Goal: Information Seeking & Learning: Learn about a topic

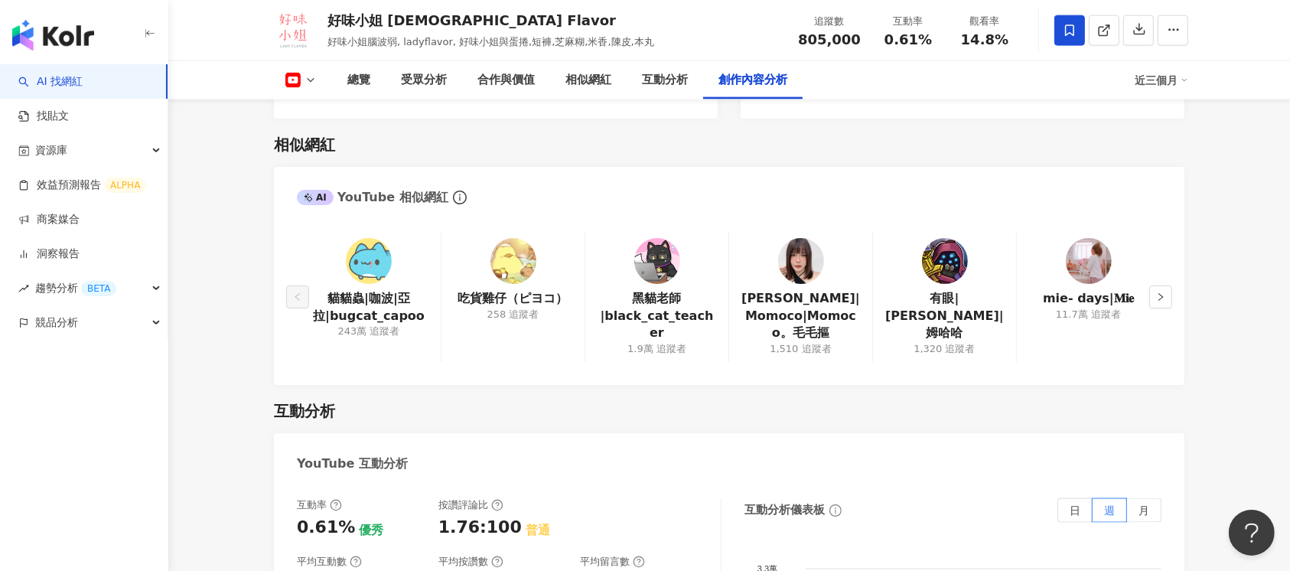
scroll to position [4040, 0]
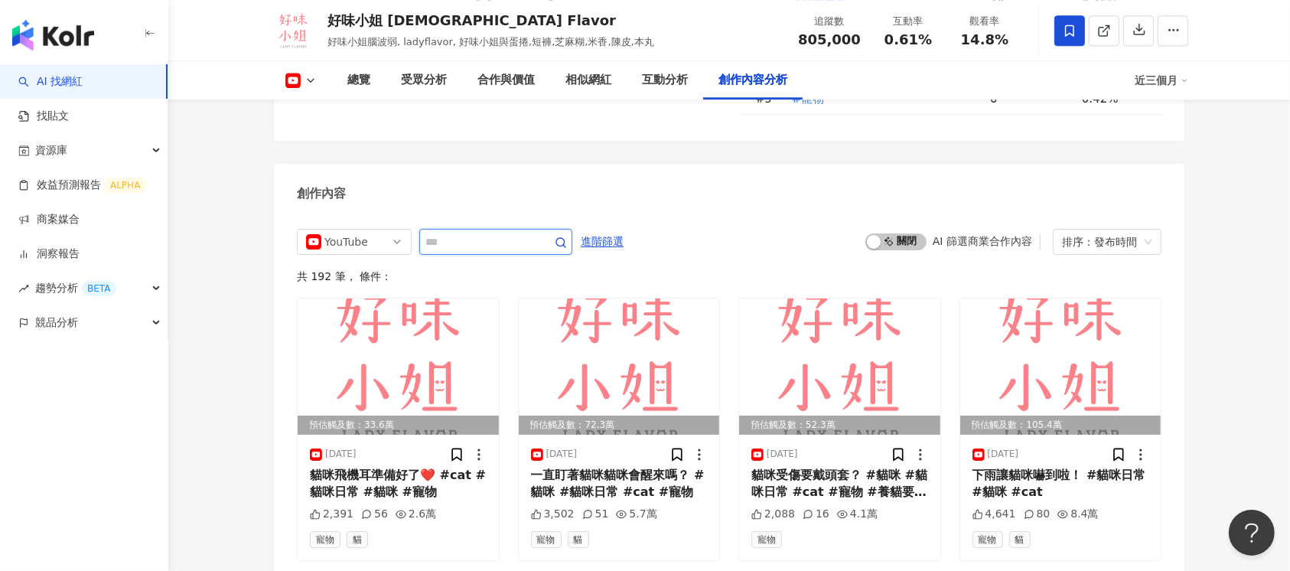
click at [474, 236] on input "text" at bounding box center [478, 242] width 107 height 18
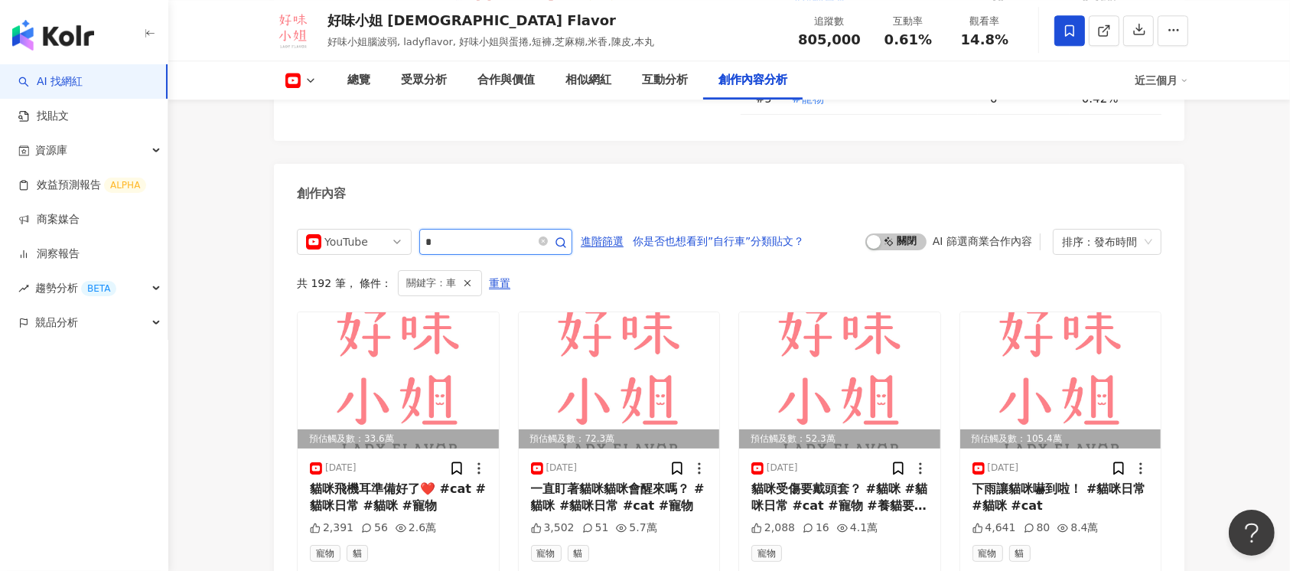
scroll to position [4095, 0]
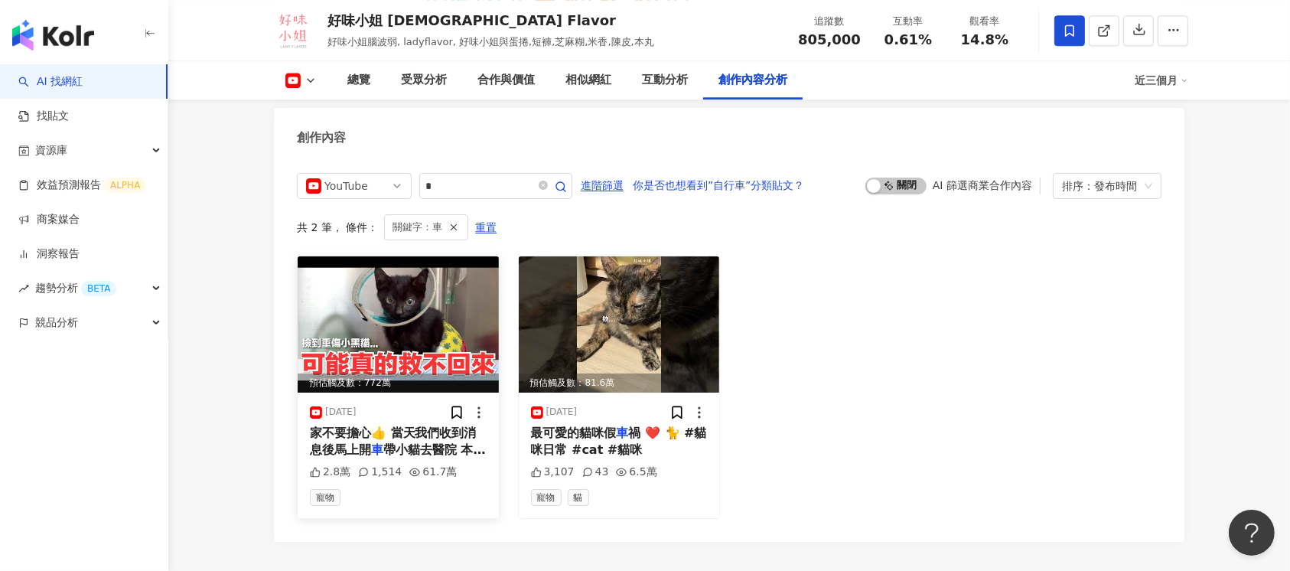
click at [373, 314] on img at bounding box center [398, 324] width 201 height 136
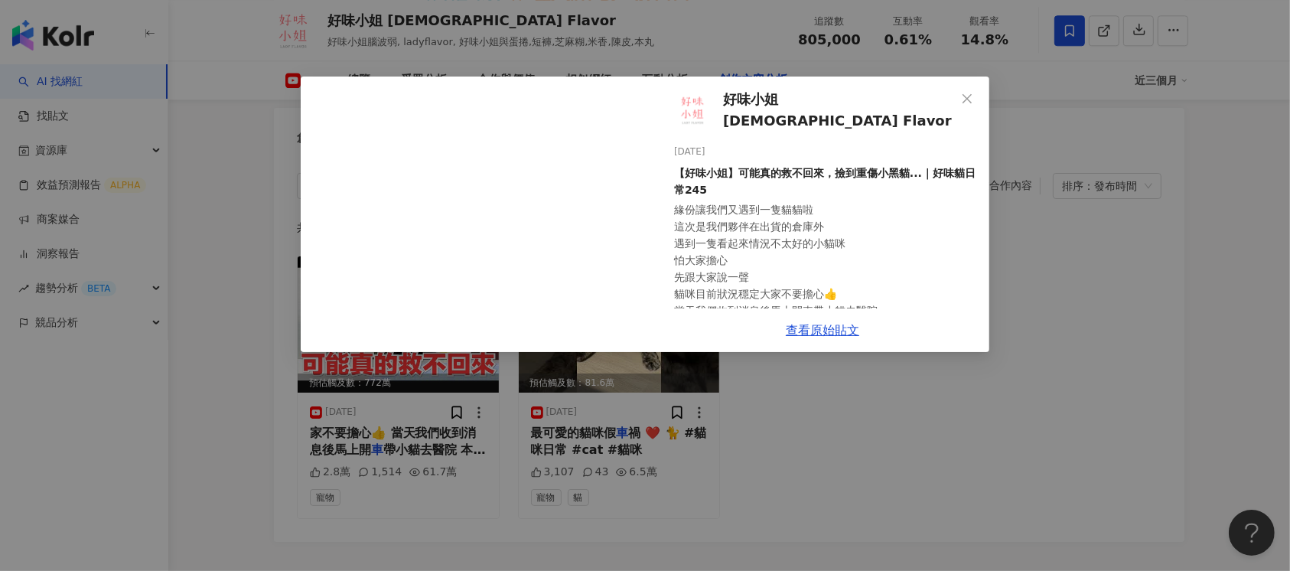
click at [230, 393] on div "好味小姐 [DEMOGRAPHIC_DATA] Flavor [DATE] 【好味小姐】可能真的救不回來，撿到重傷小黑貓...｜好味貓日常245 緣份讓我們又…" at bounding box center [645, 285] width 1290 height 571
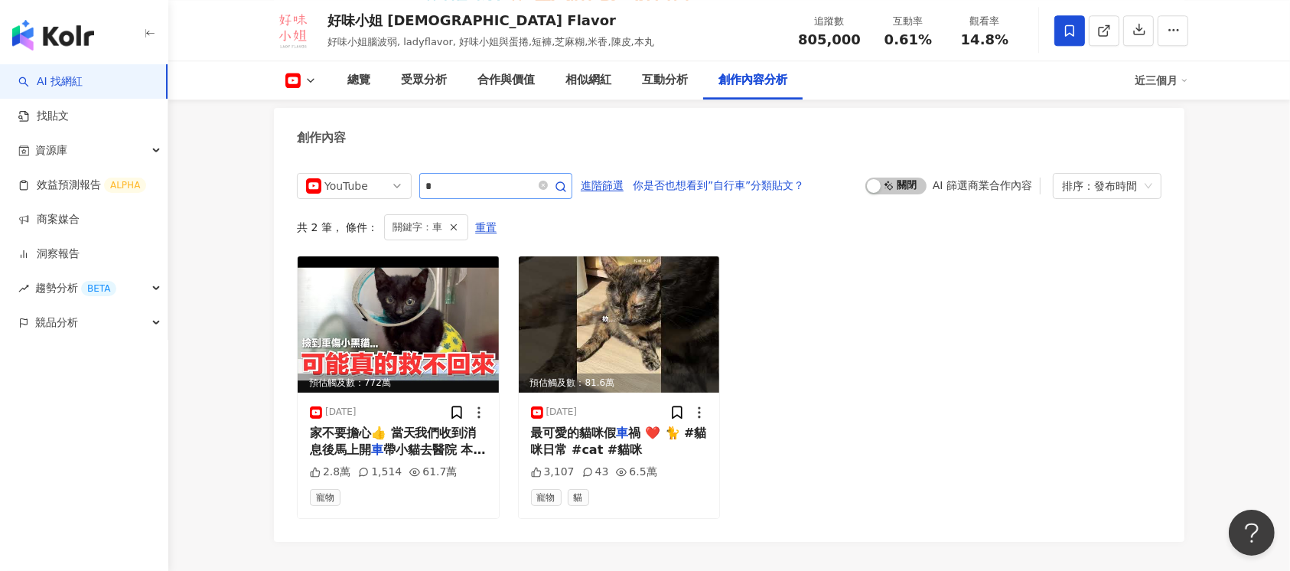
click at [553, 173] on span "*" at bounding box center [495, 186] width 153 height 26
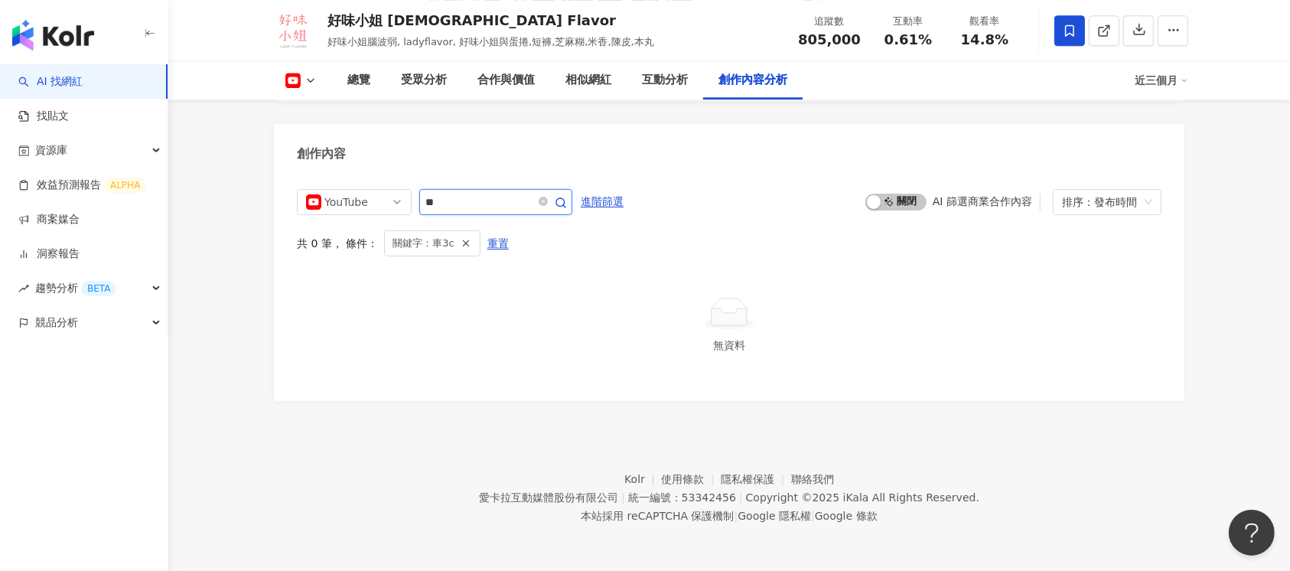
scroll to position [4071, 0]
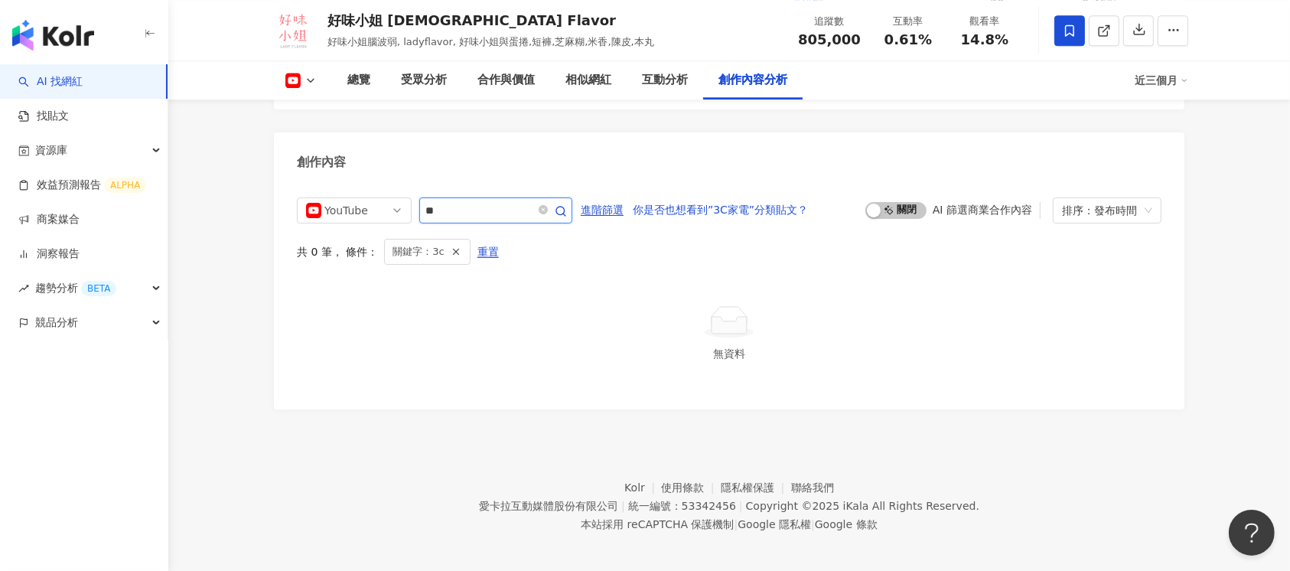
click at [530, 201] on input "**" at bounding box center [478, 210] width 107 height 18
type input "*"
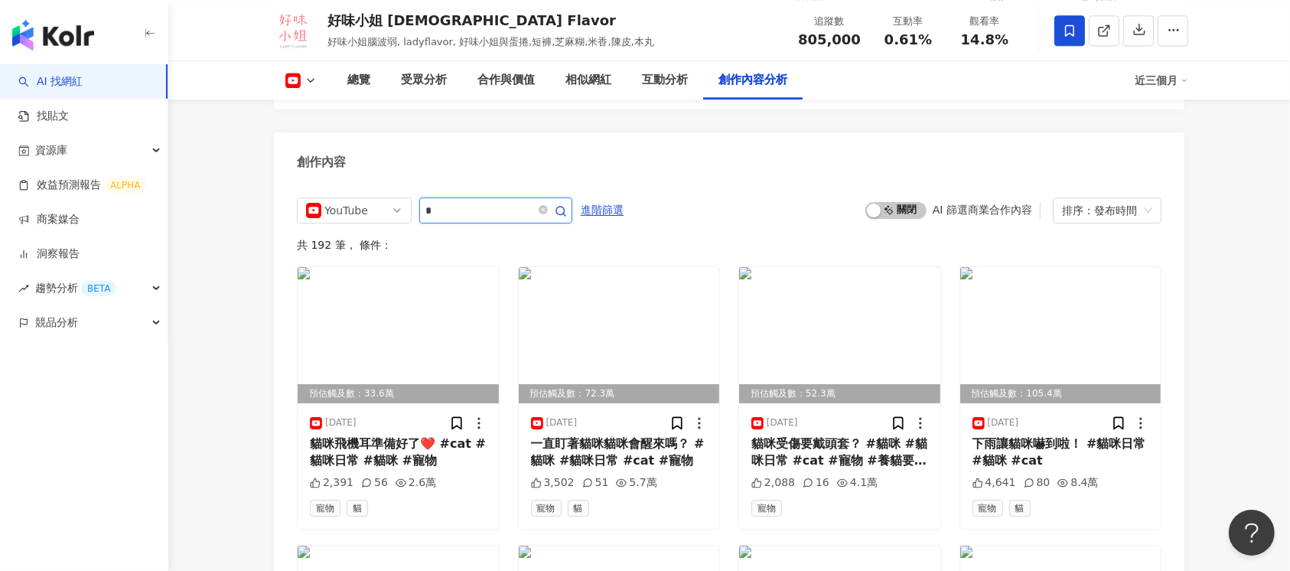
scroll to position [4095, 0]
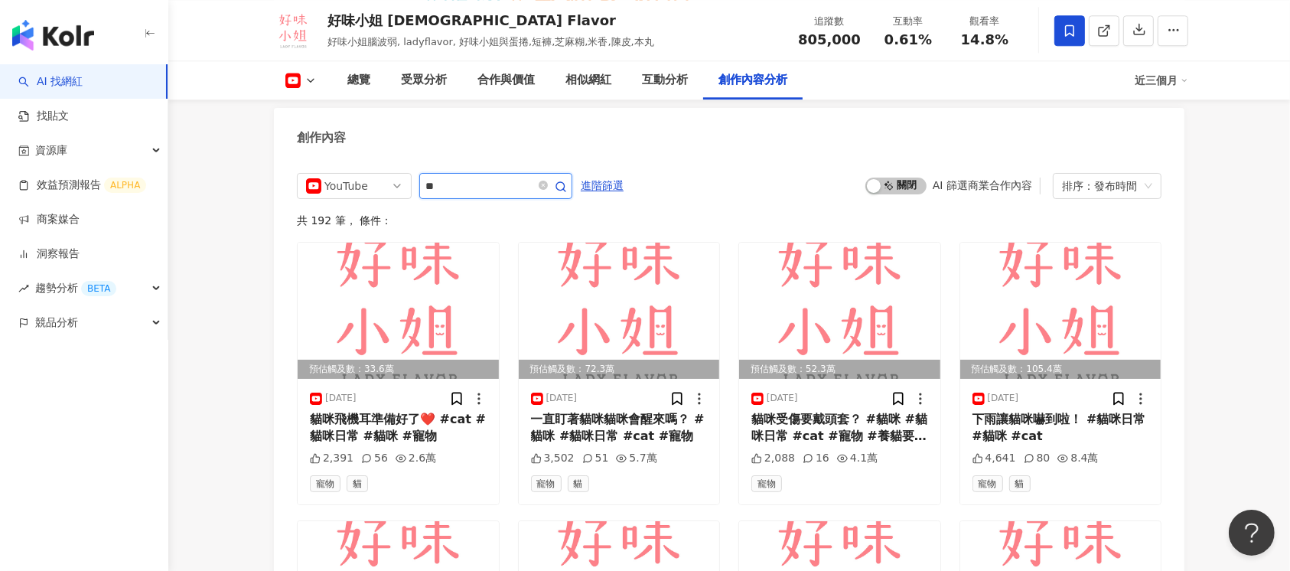
type input "*"
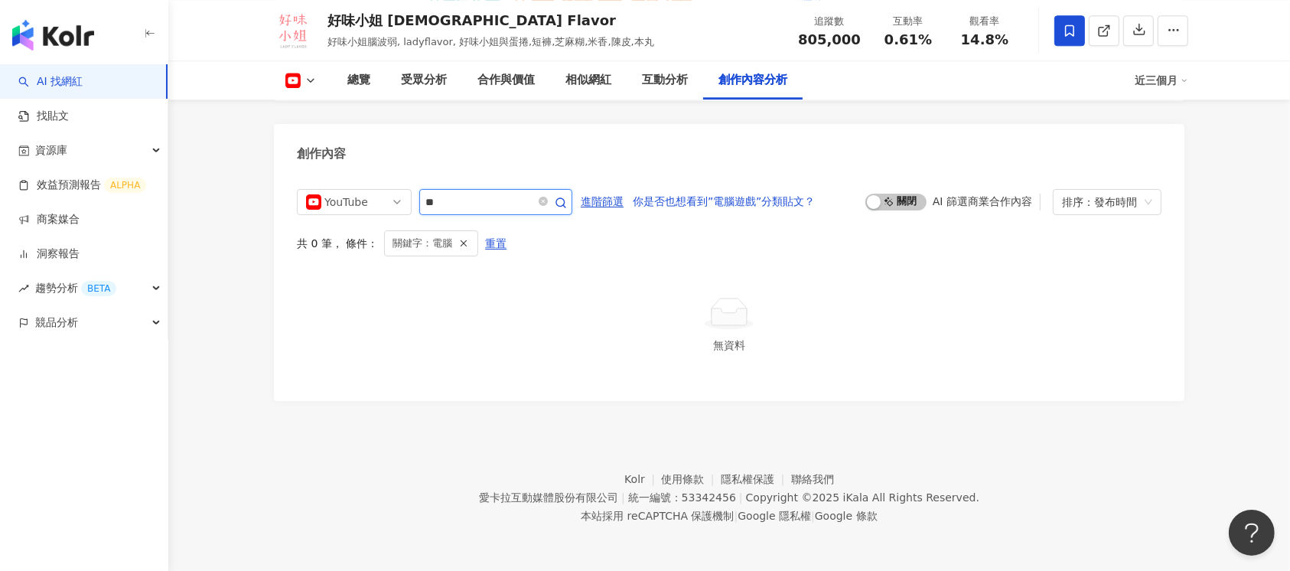
scroll to position [4071, 0]
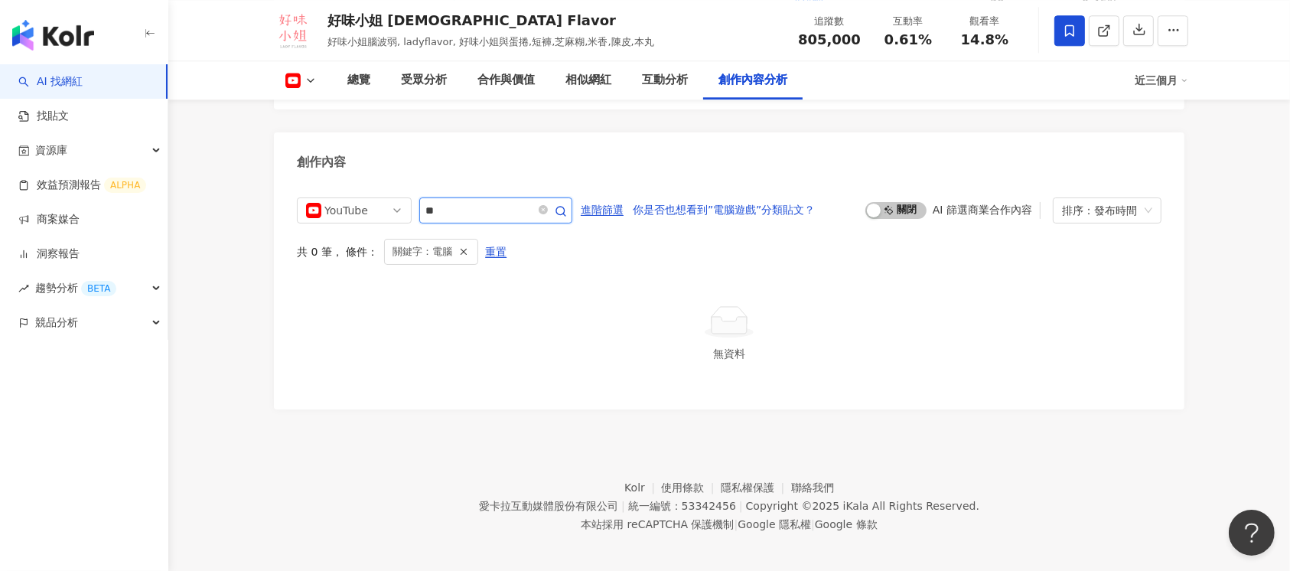
click at [529, 203] on input "**" at bounding box center [478, 210] width 107 height 18
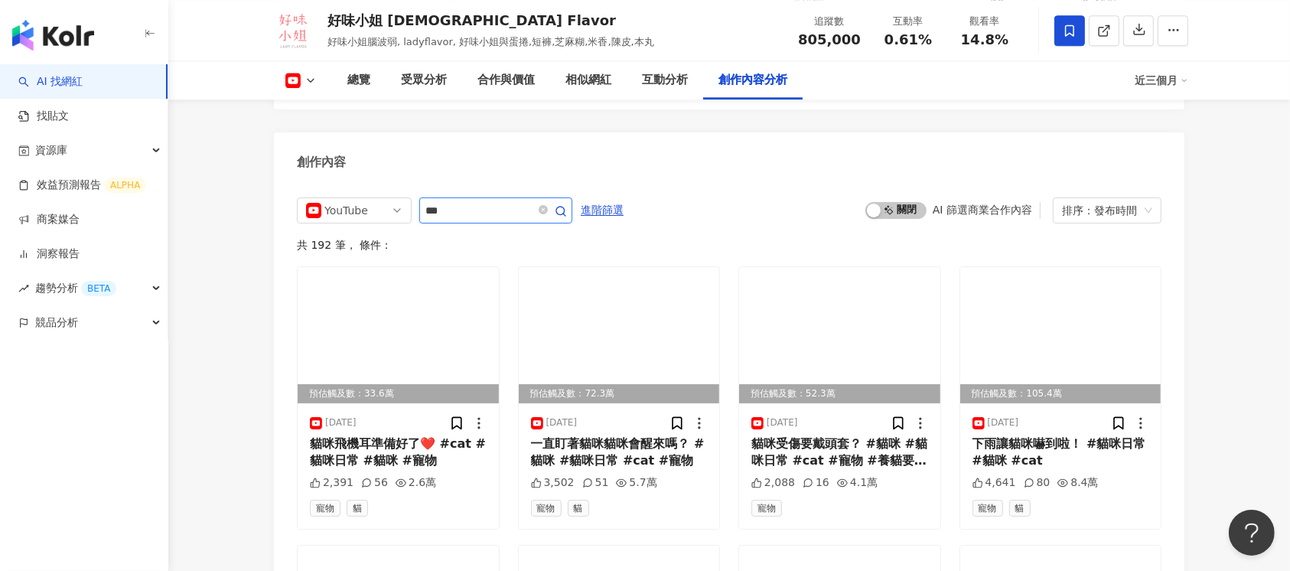
scroll to position [4095, 0]
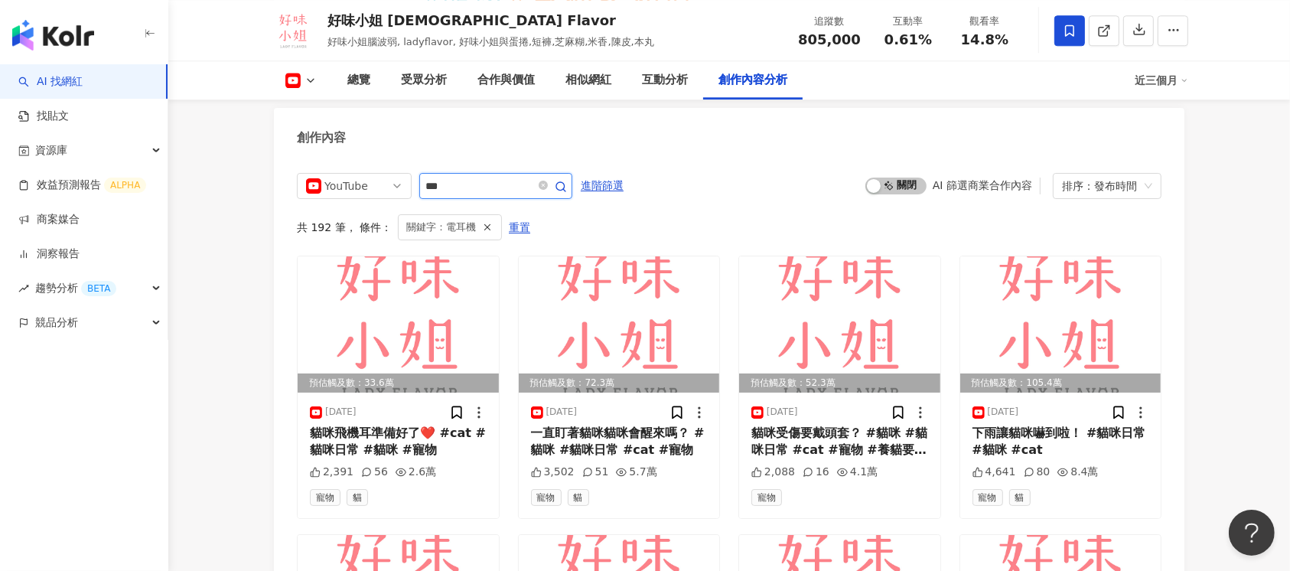
scroll to position [4071, 0]
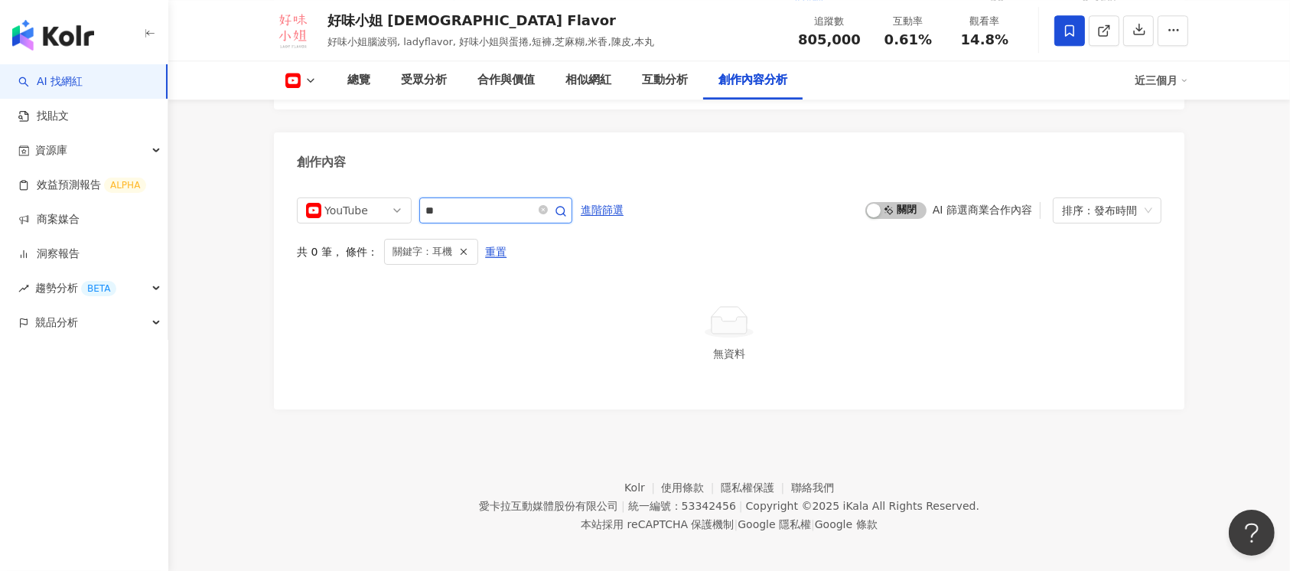
click at [494, 205] on input "**" at bounding box center [478, 210] width 107 height 18
click at [567, 205] on icon "button" at bounding box center [561, 211] width 12 height 12
type input "*"
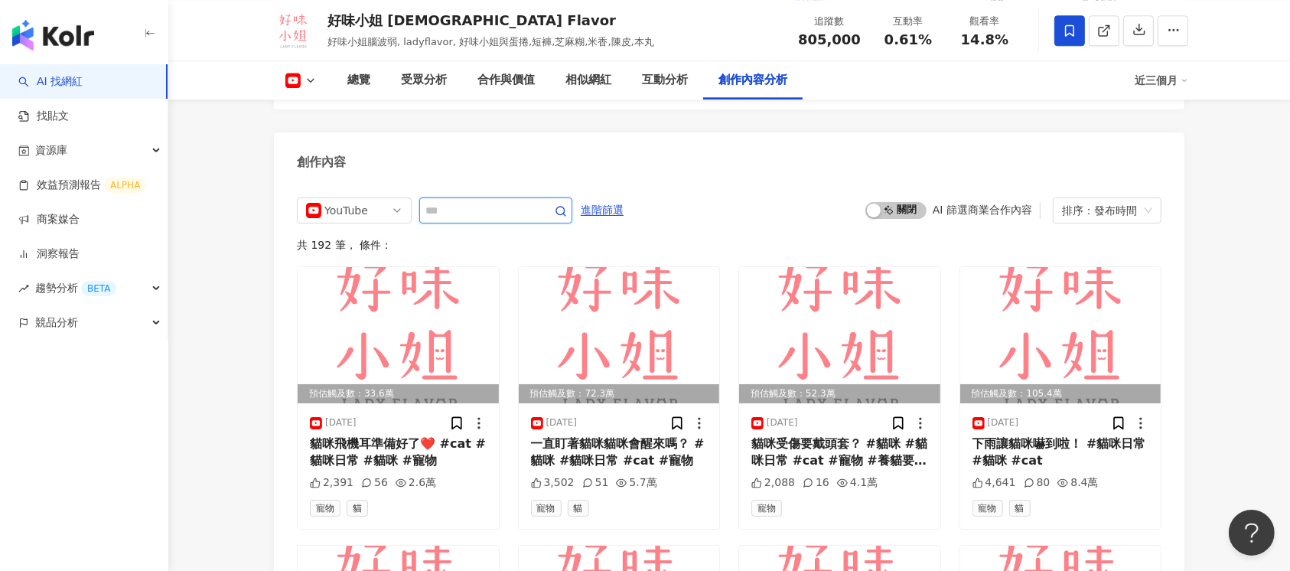
scroll to position [4095, 0]
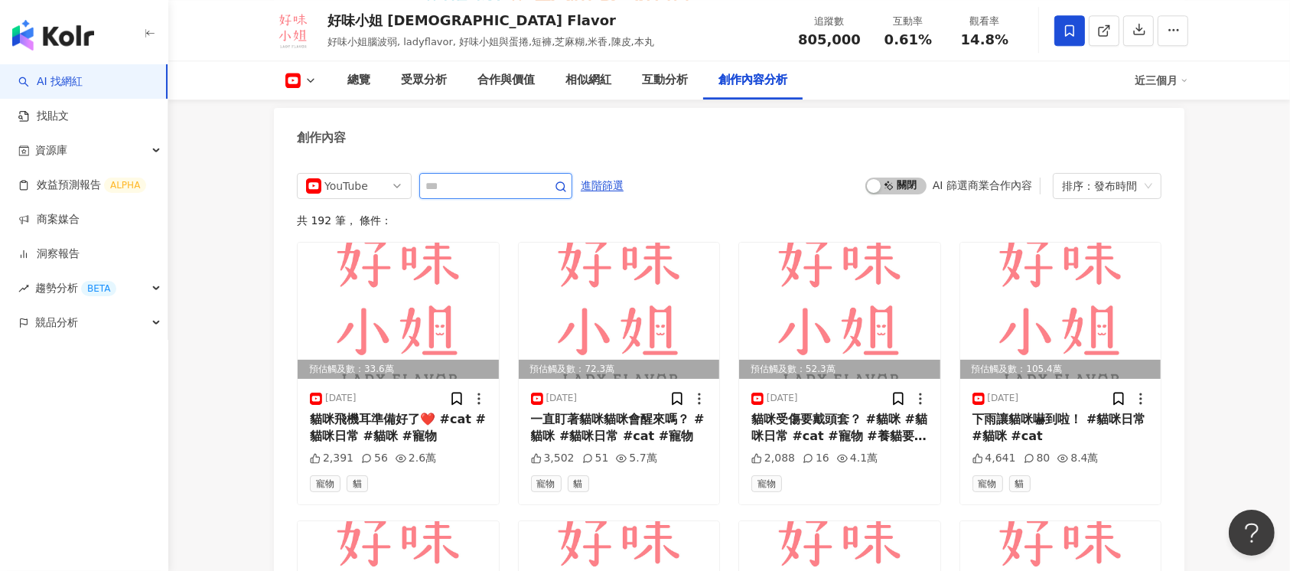
type input "*"
click at [398, 420] on div "貓咪飛機耳準備好了❤️ #cat #貓咪日常 #貓咪 #寵物" at bounding box center [398, 428] width 177 height 34
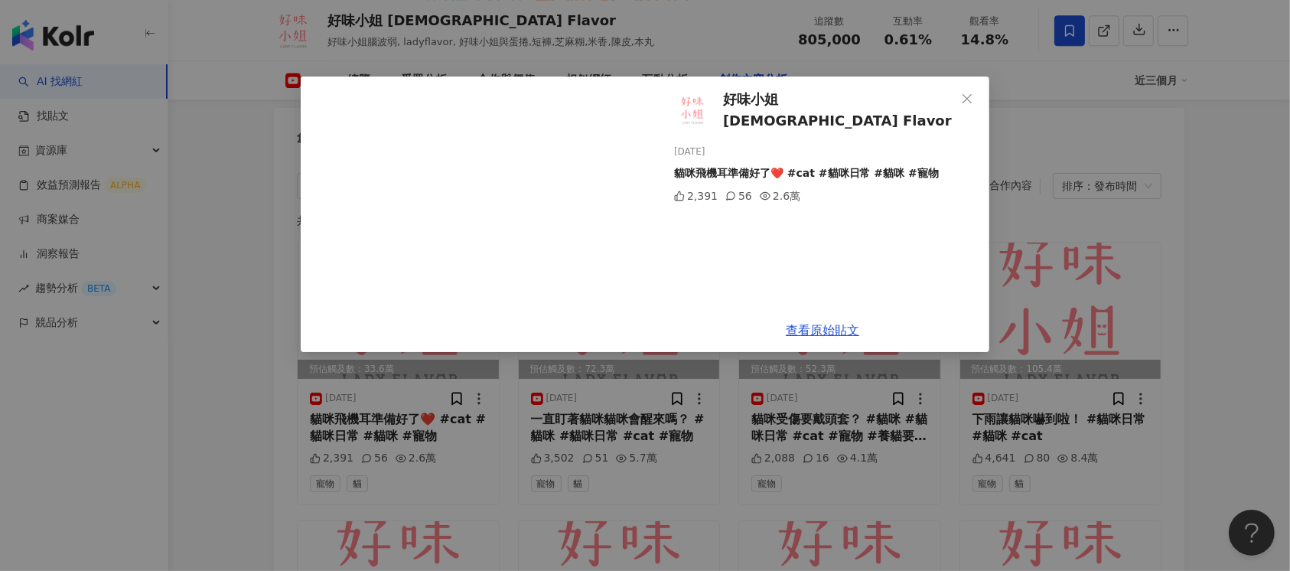
click at [514, 412] on div "好味小姐 [DEMOGRAPHIC_DATA] Flavor [DATE] 貓咪飛機耳準備好了❤️ #cat #貓咪日常 #貓咪 #寵物 2,391 56 2…" at bounding box center [645, 285] width 1290 height 571
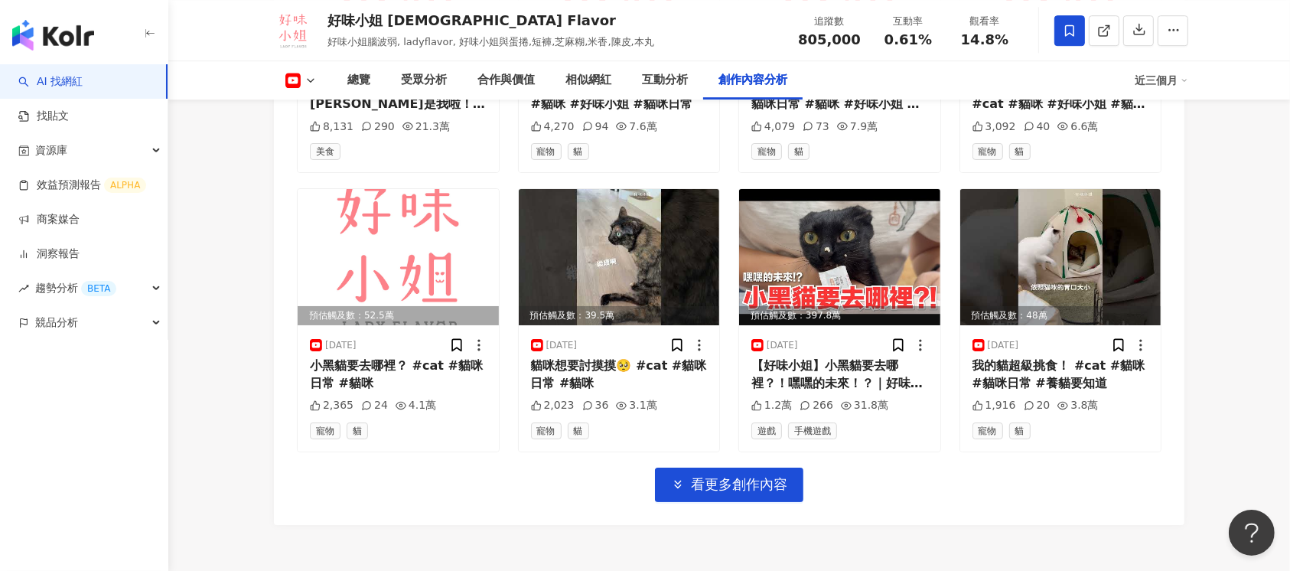
scroll to position [4606, 0]
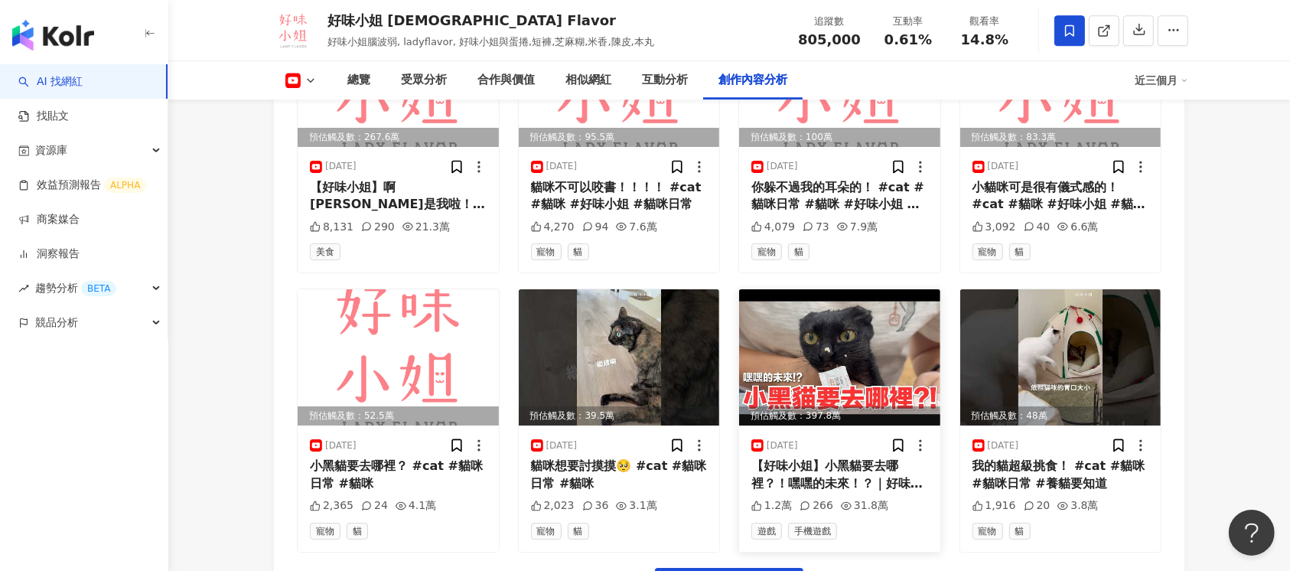
click at [887, 363] on img at bounding box center [839, 357] width 201 height 136
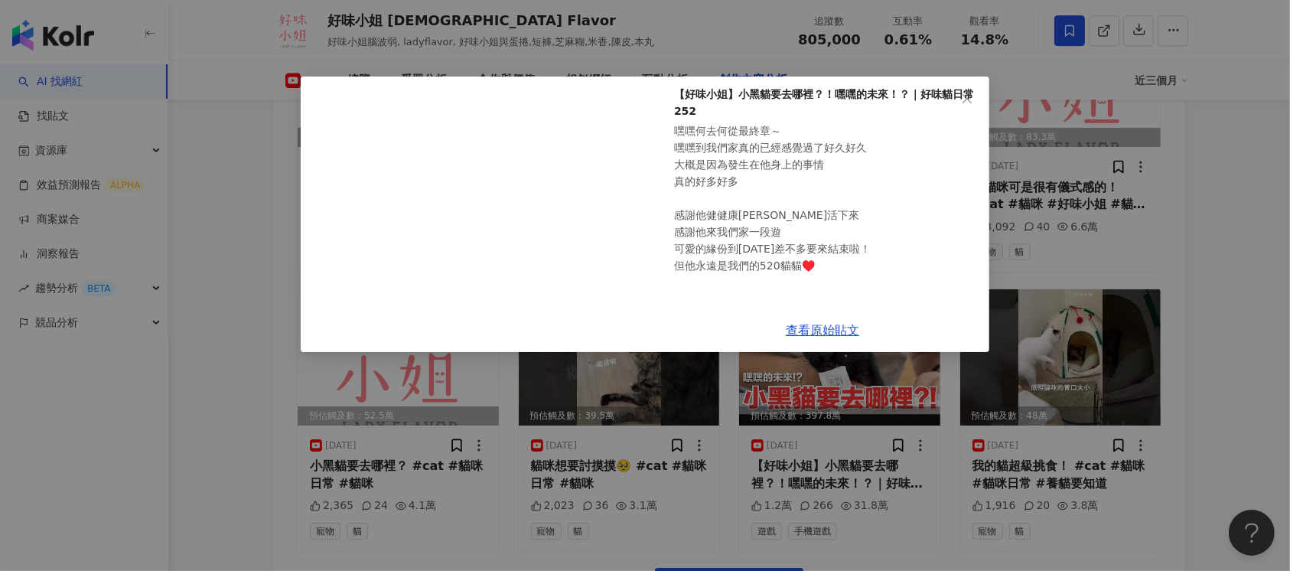
scroll to position [129, 0]
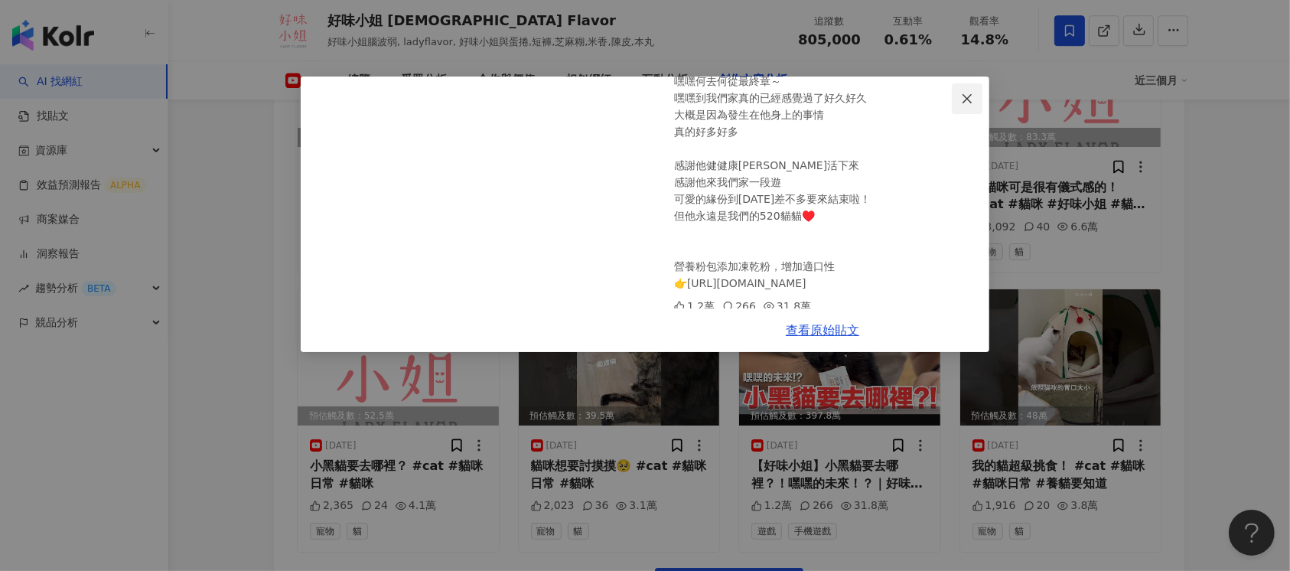
click at [964, 104] on icon "close" at bounding box center [967, 99] width 12 height 12
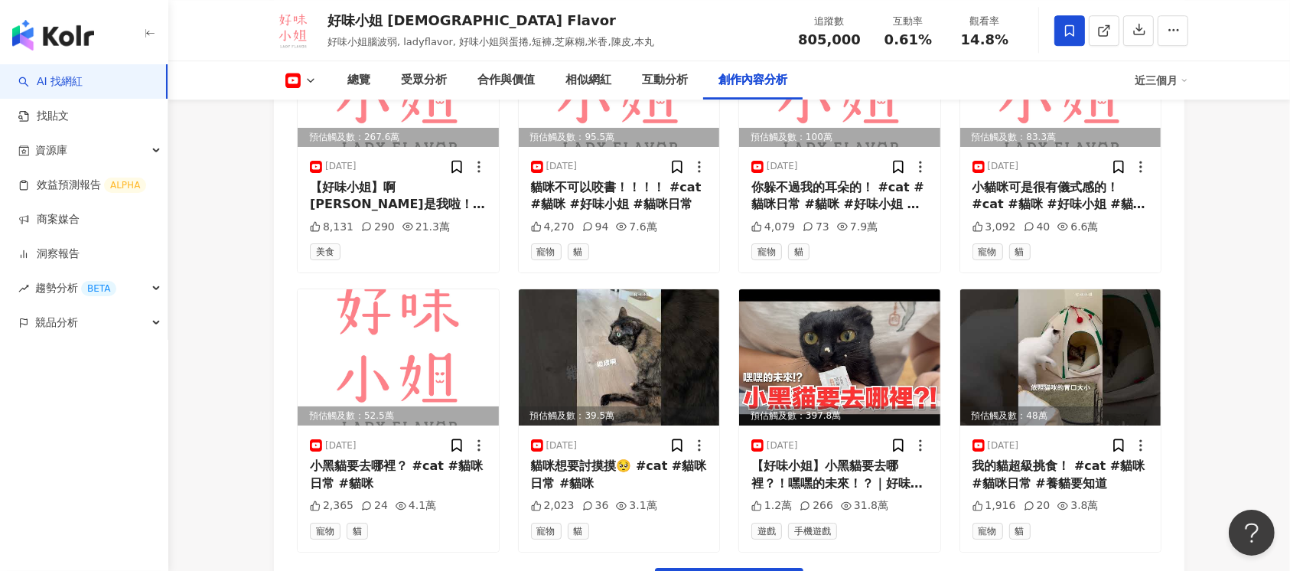
scroll to position [4606, 0]
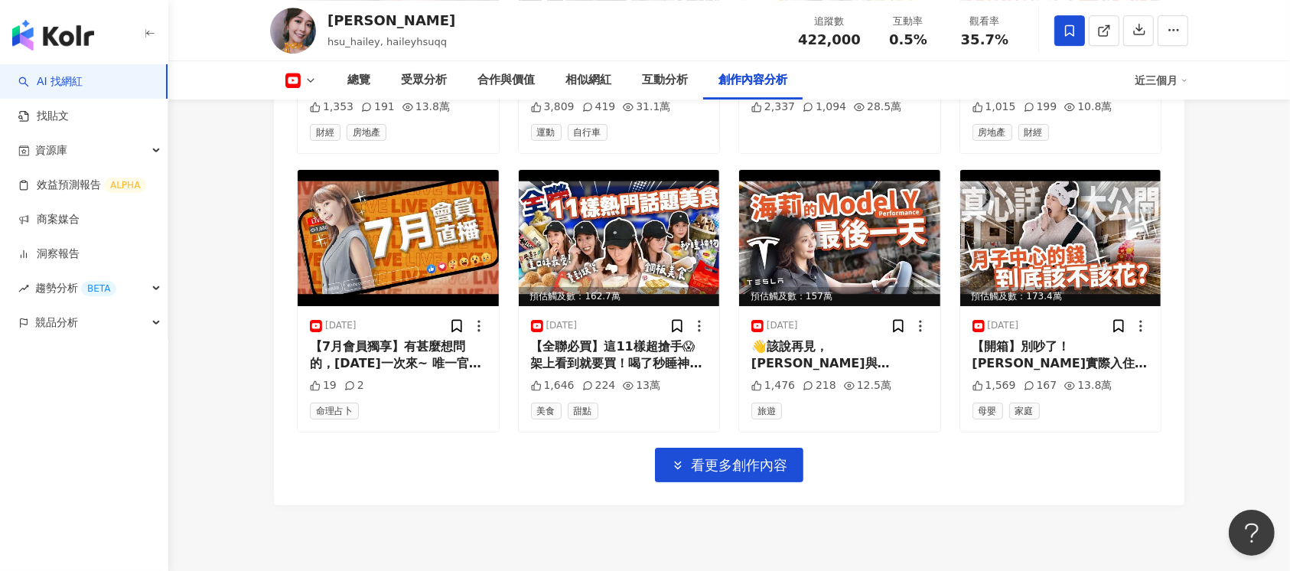
scroll to position [4973, 0]
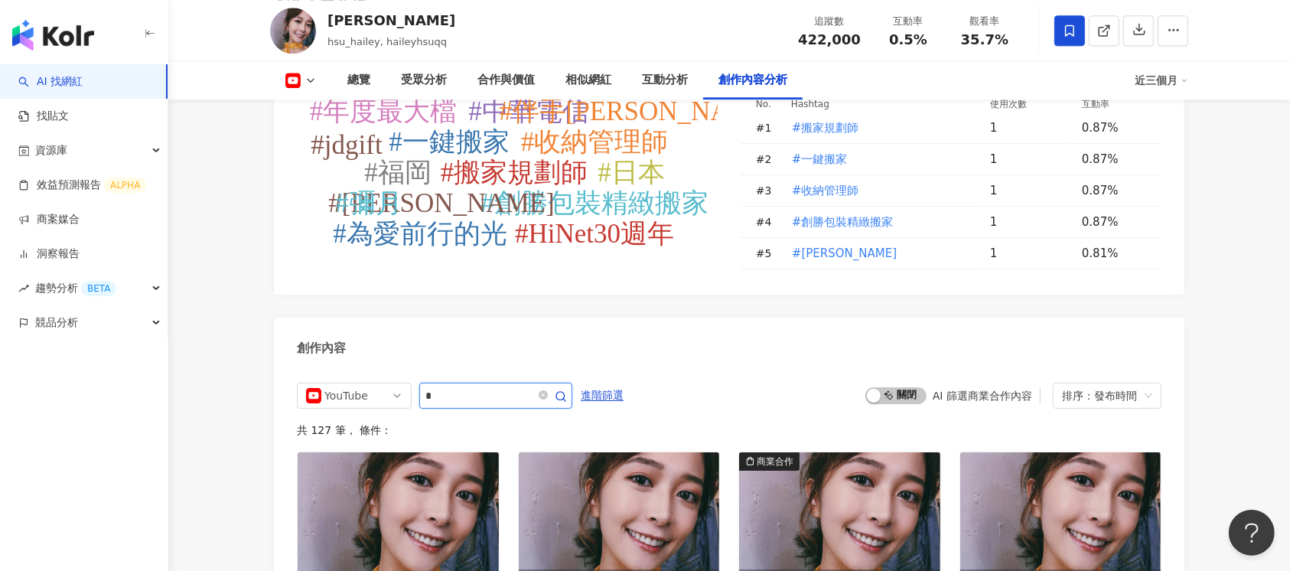
type input "*"
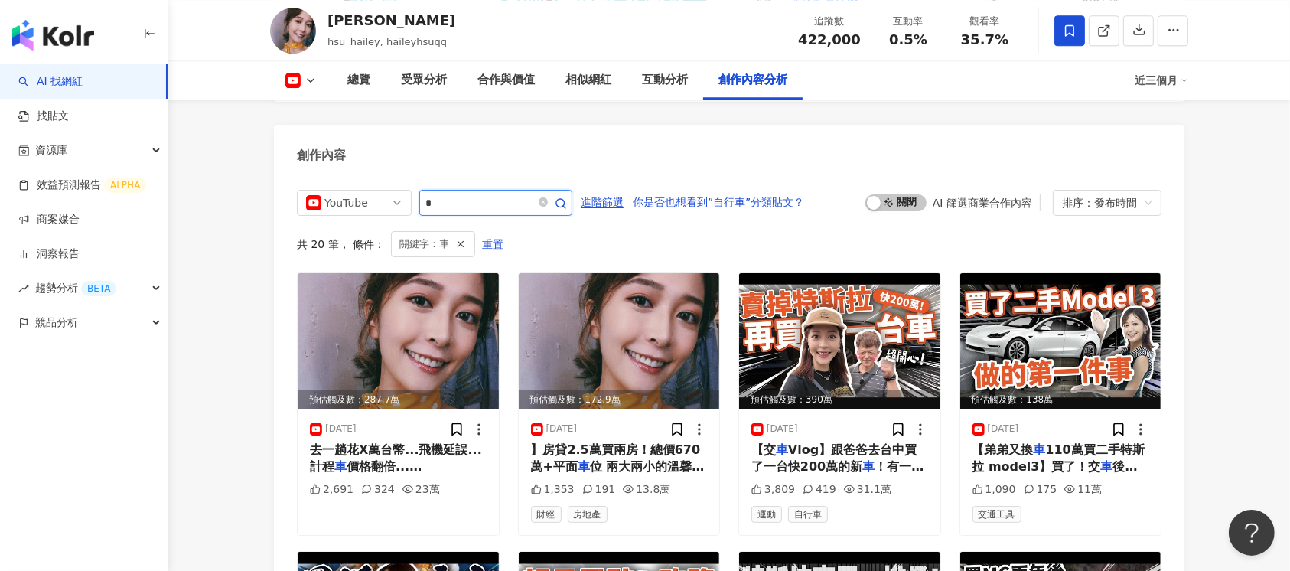
scroll to position [4350, 0]
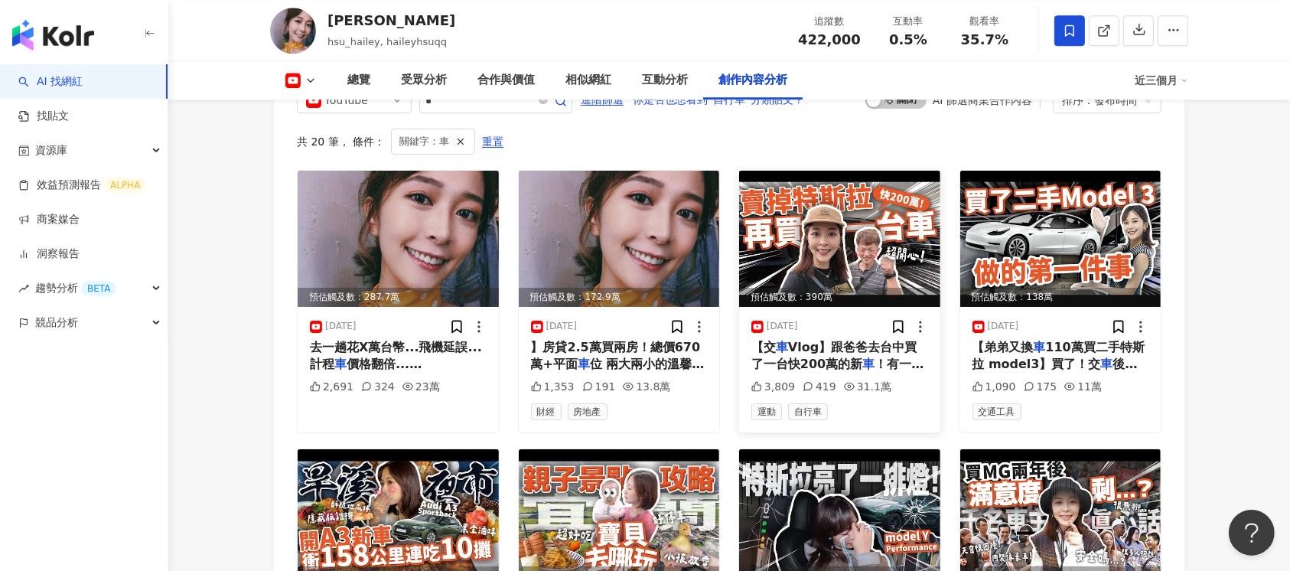
click at [822, 340] on span "Vlog】跟爸爸去台中買了一台快200萬的新" at bounding box center [833, 355] width 165 height 31
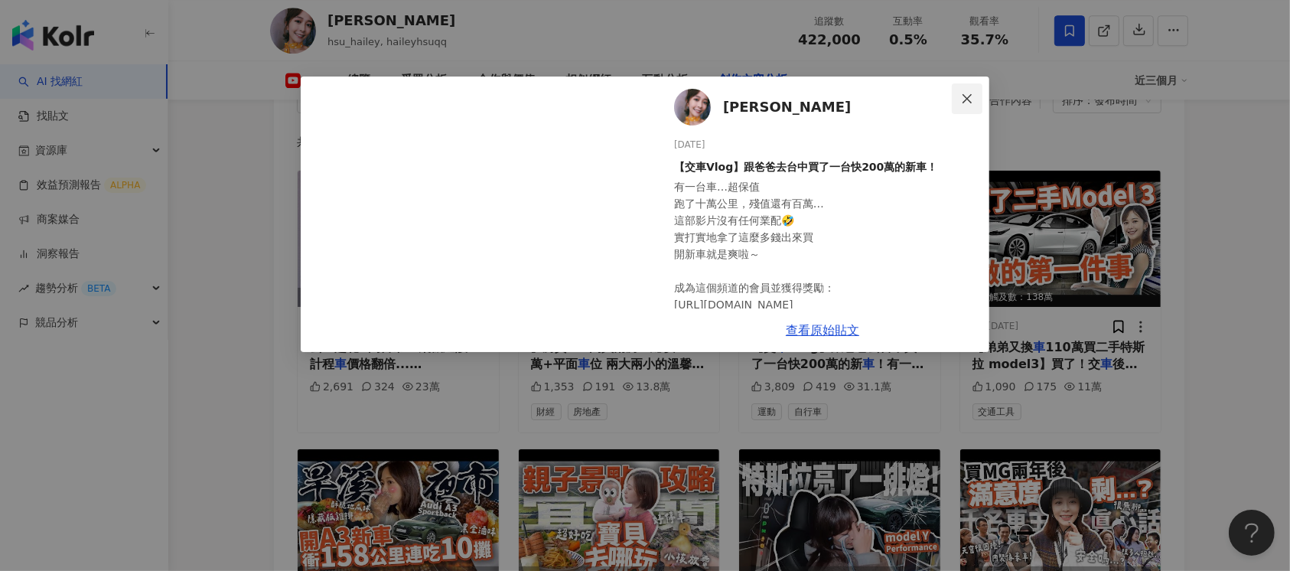
click at [961, 95] on icon "close" at bounding box center [967, 99] width 12 height 12
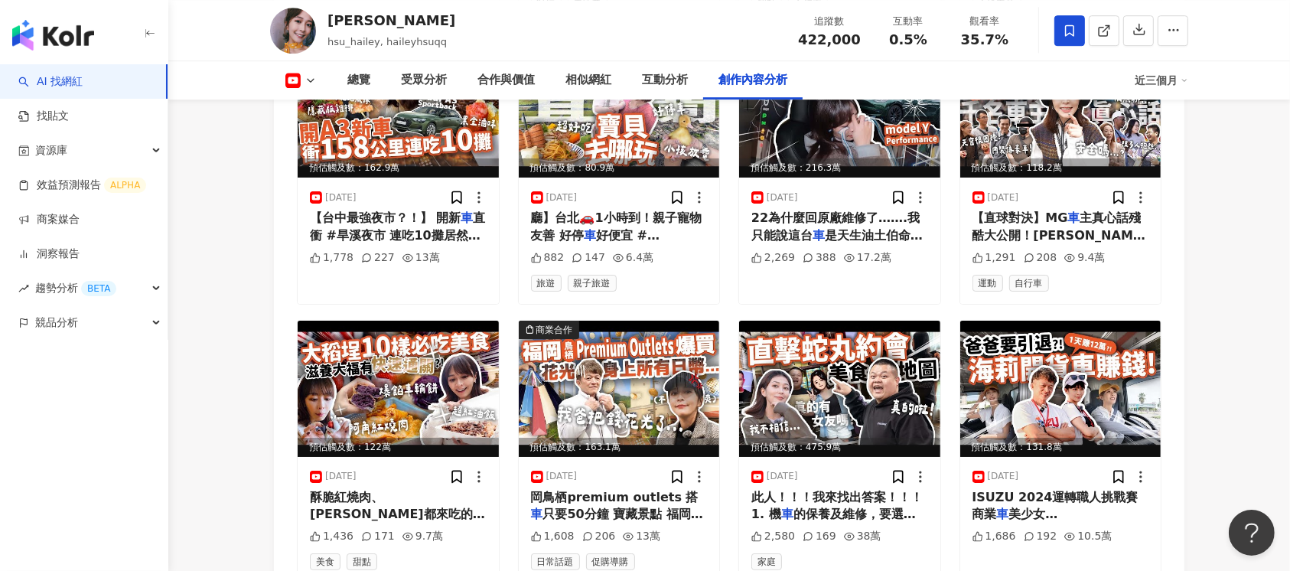
scroll to position [4554, 0]
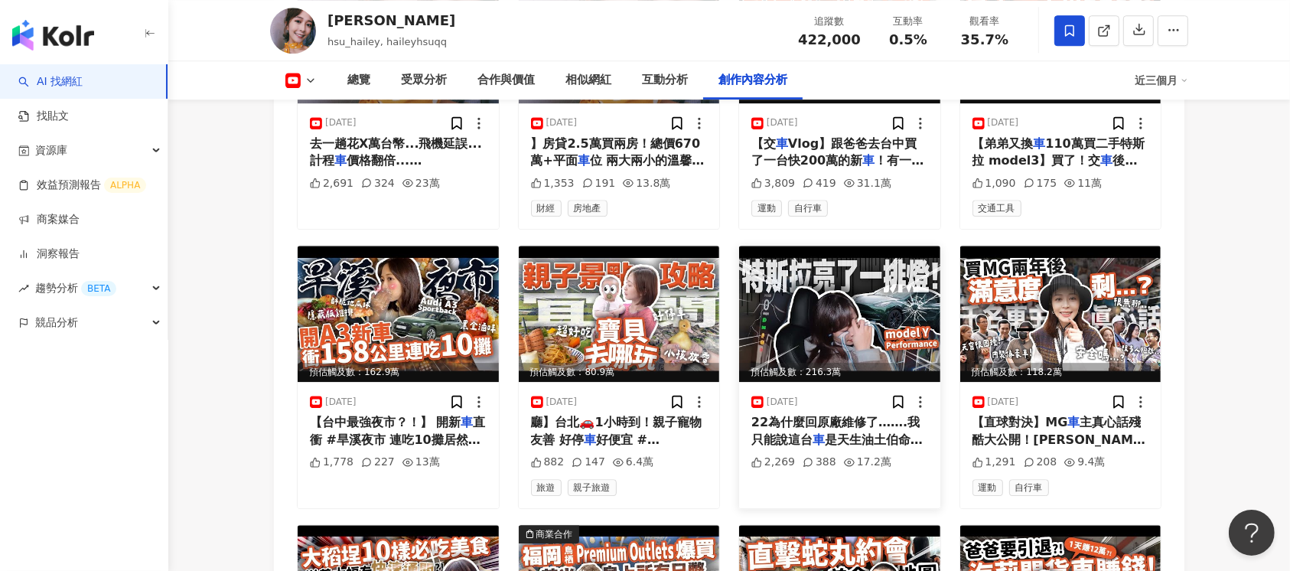
click at [838, 261] on img at bounding box center [839, 314] width 201 height 136
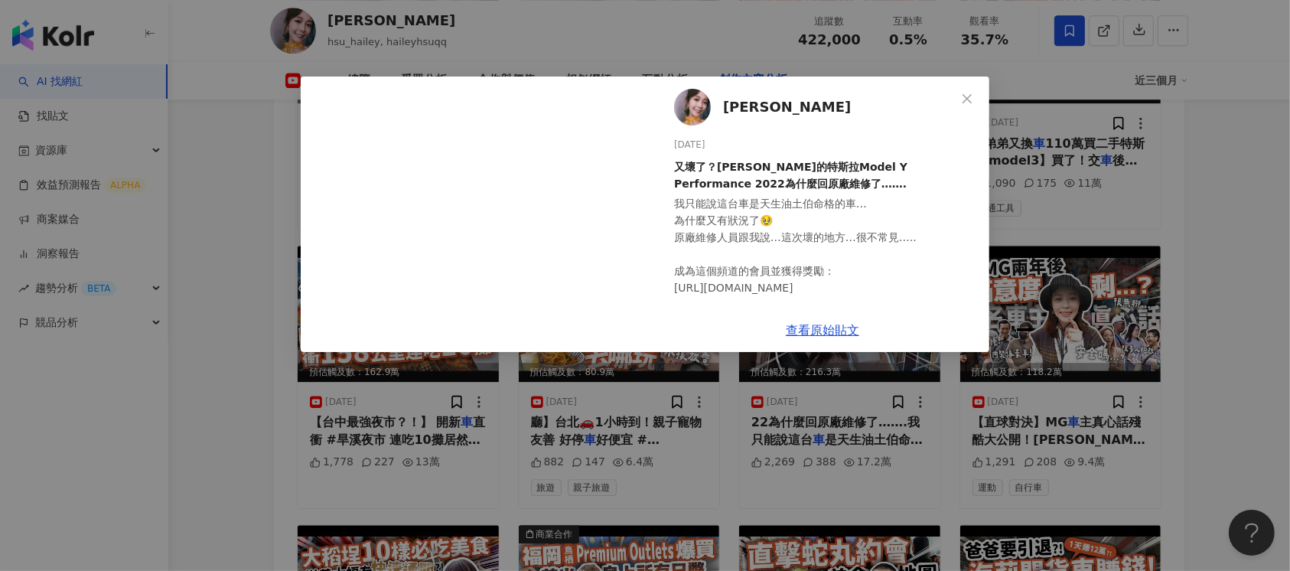
scroll to position [162, 0]
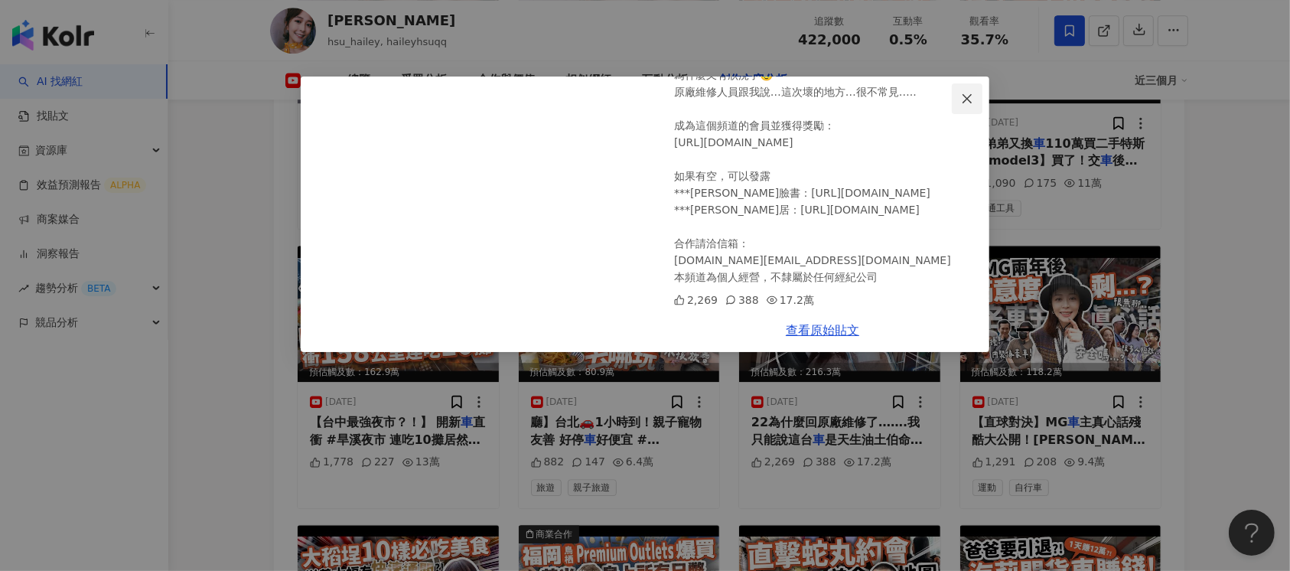
click at [966, 93] on icon "close" at bounding box center [967, 99] width 12 height 12
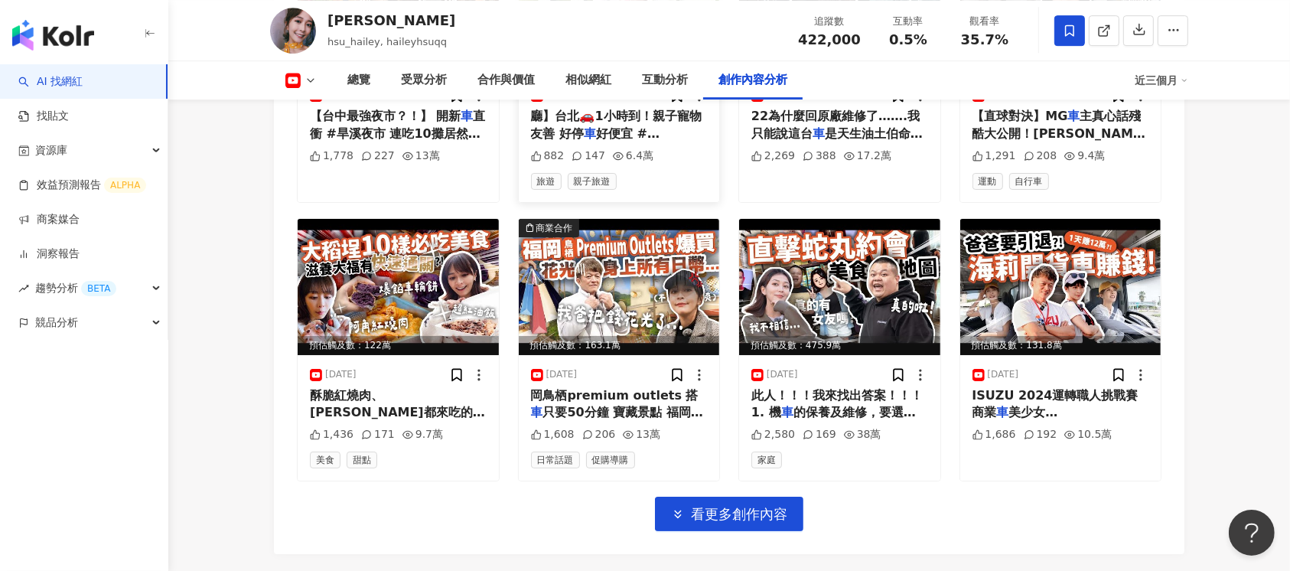
scroll to position [4452, 0]
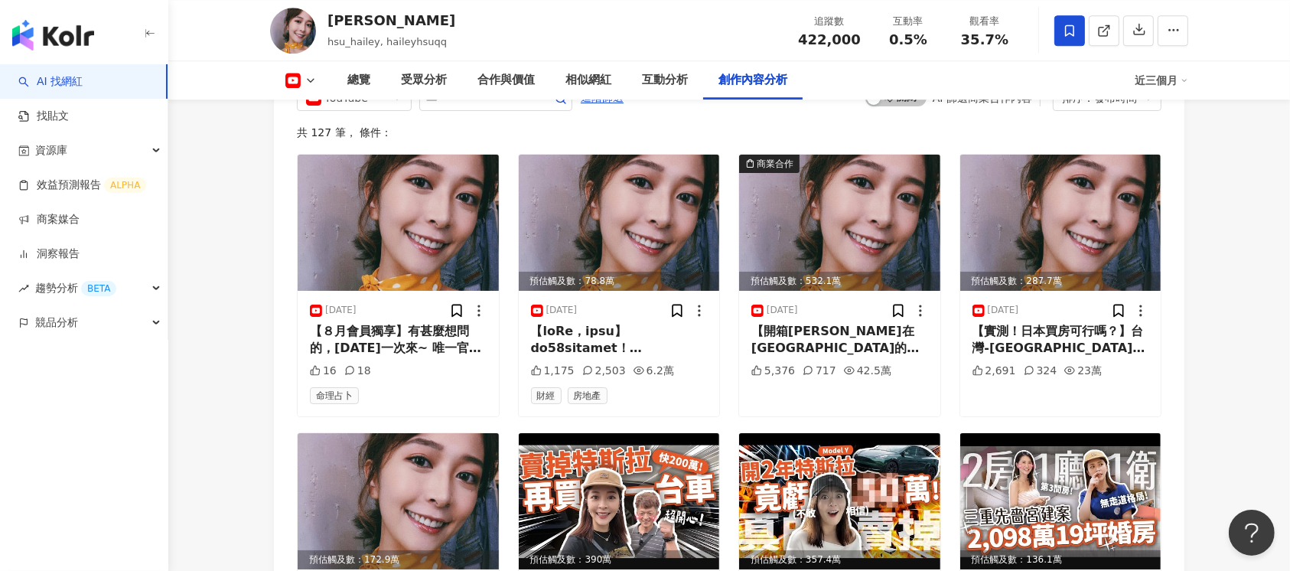
scroll to position [4181, 0]
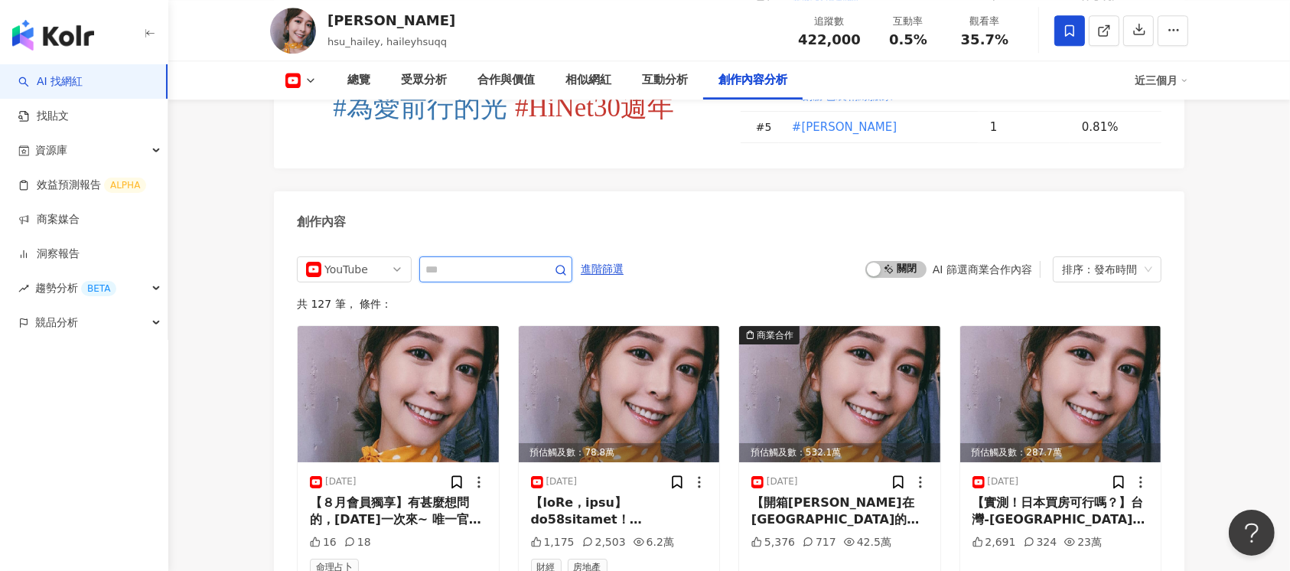
click at [520, 260] on input "text" at bounding box center [478, 269] width 107 height 18
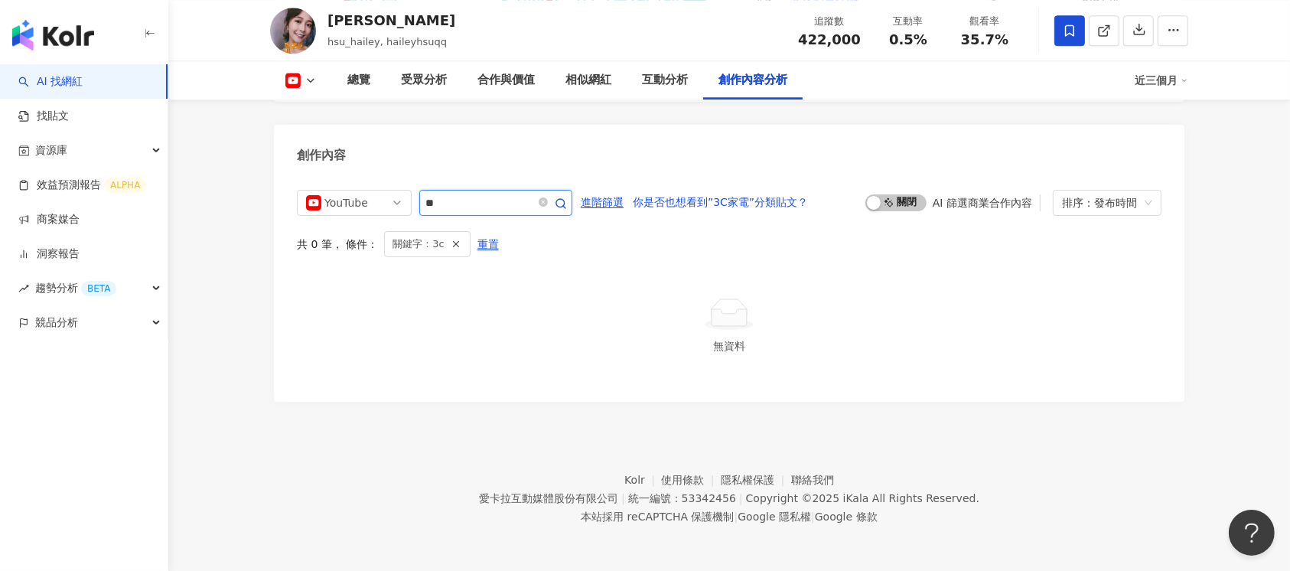
scroll to position [4223, 0]
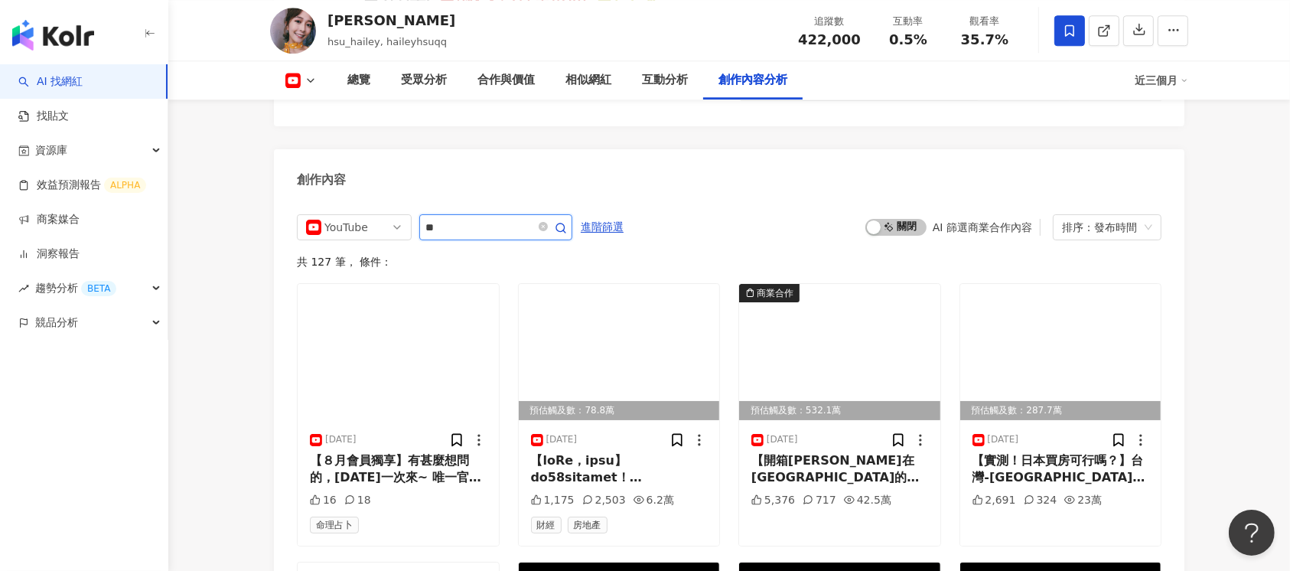
scroll to position [4248, 0]
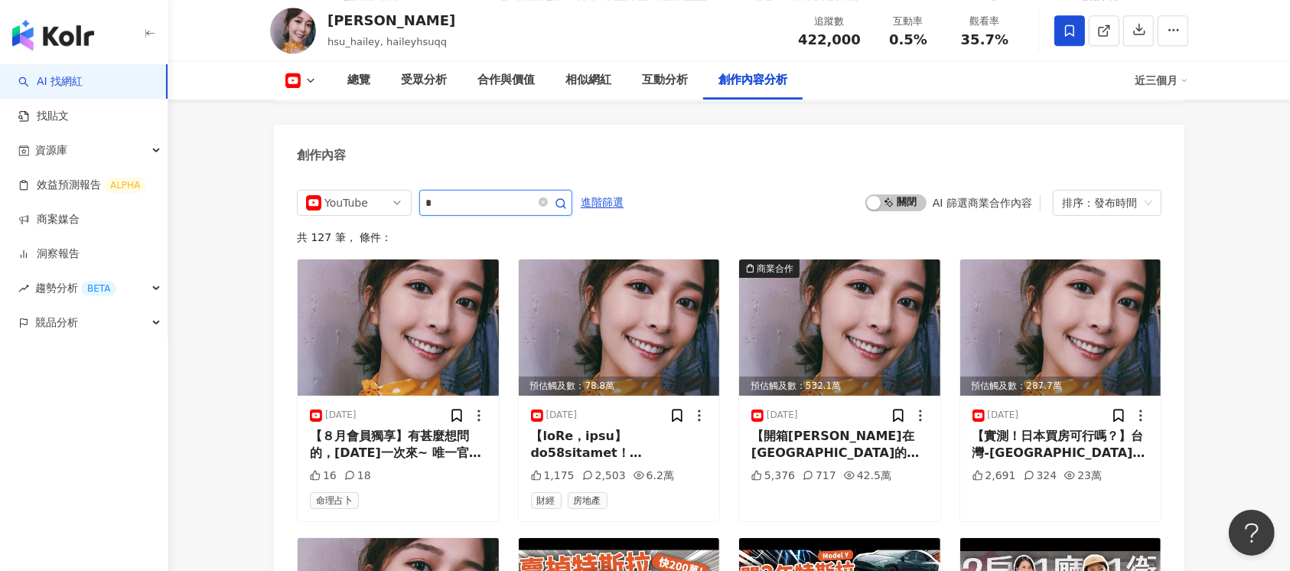
type input "*"
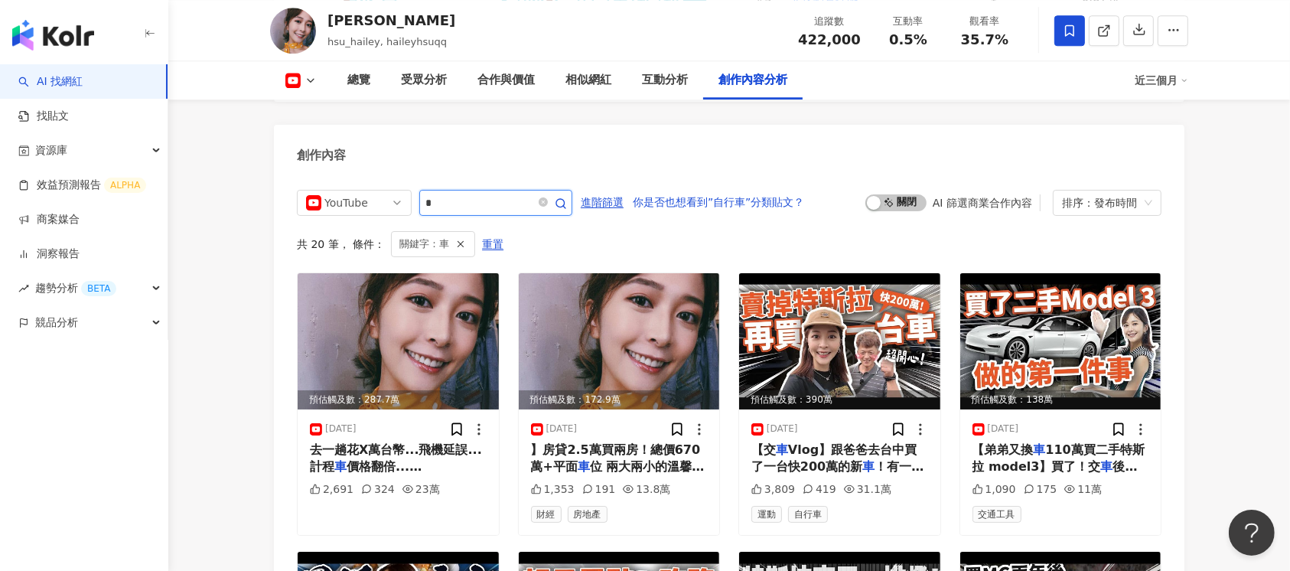
click at [449, 194] on input "*" at bounding box center [478, 203] width 107 height 18
click at [887, 296] on img at bounding box center [839, 341] width 201 height 136
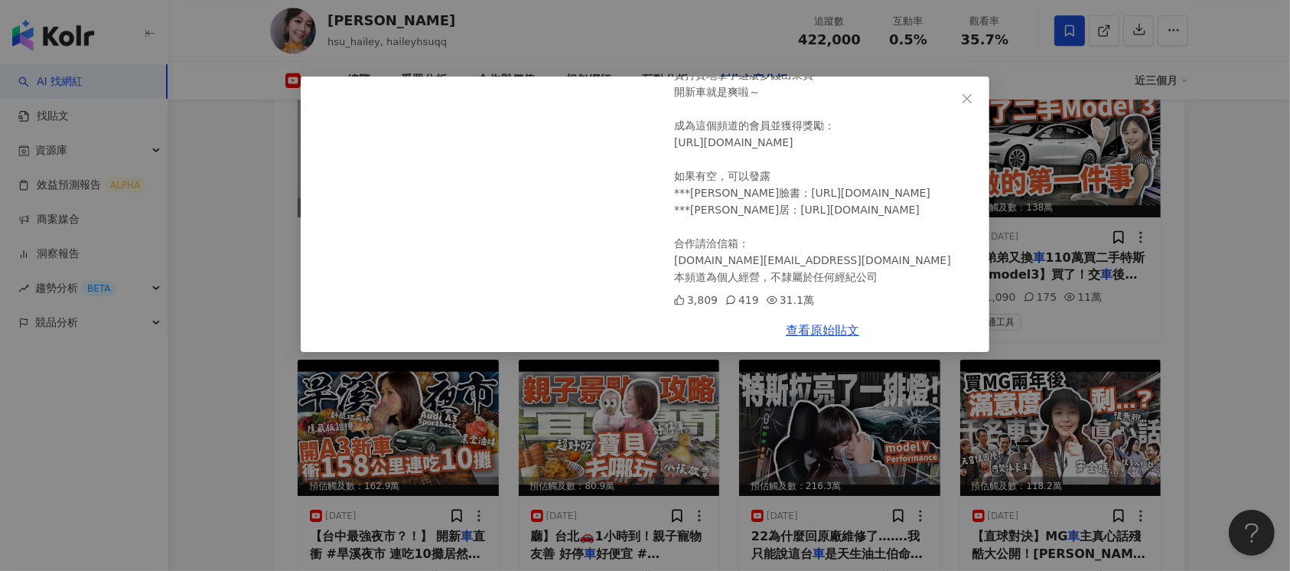
scroll to position [4554, 0]
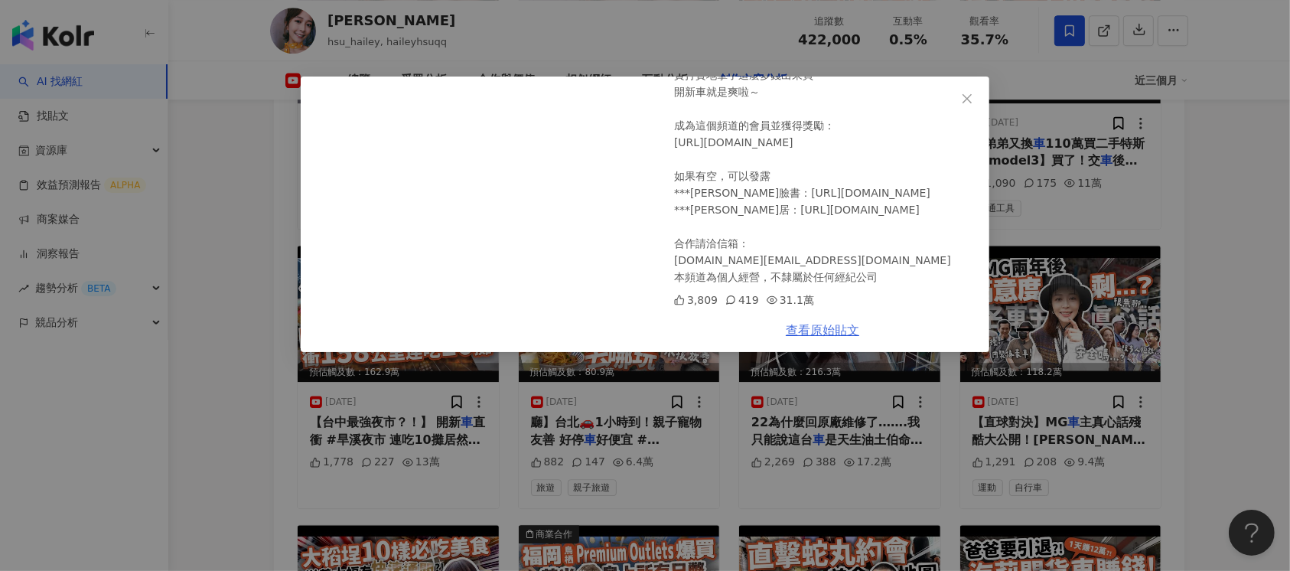
click at [808, 334] on link "查看原始貼文" at bounding box center [822, 330] width 73 height 15
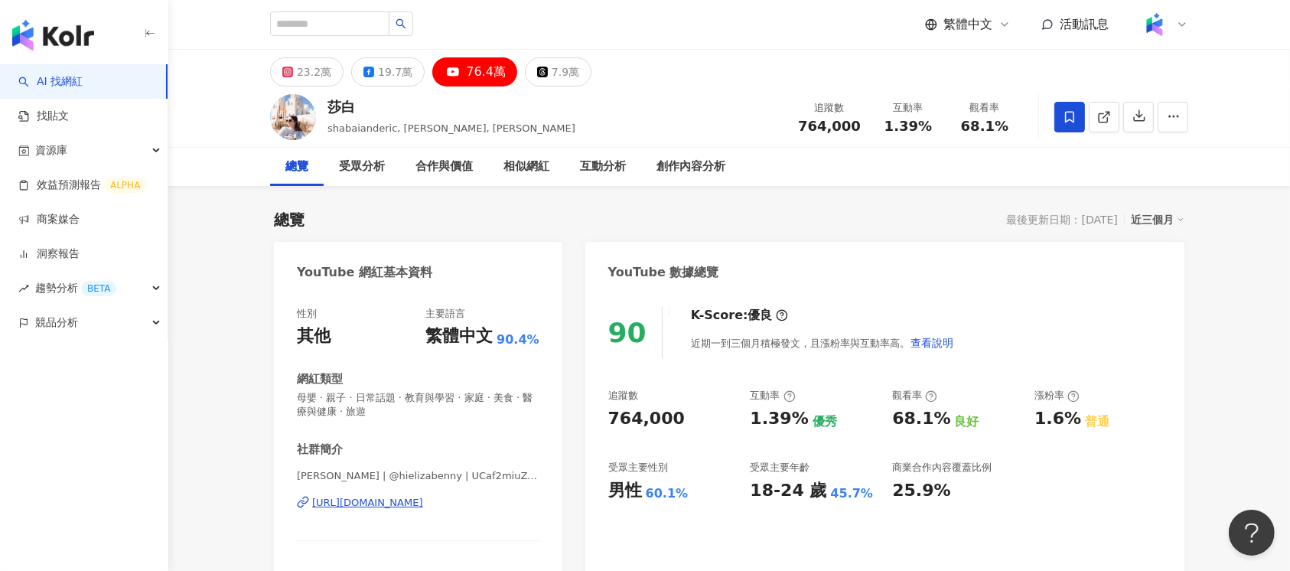
click at [405, 496] on div "[URL][DOMAIN_NAME]" at bounding box center [367, 503] width 111 height 14
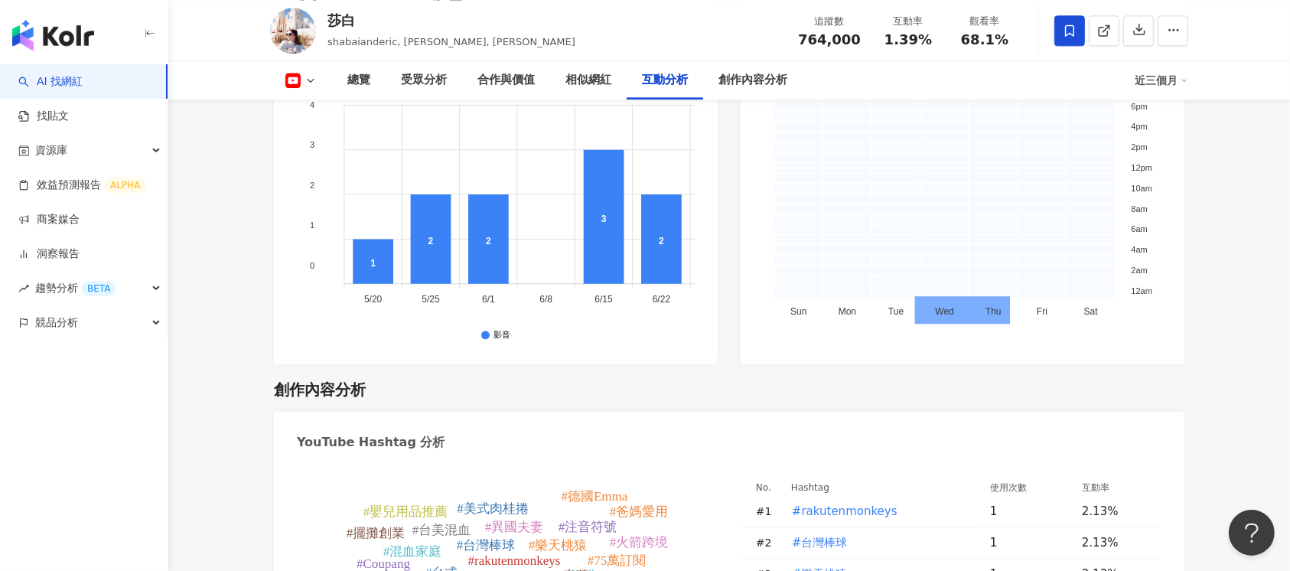
scroll to position [4079, 0]
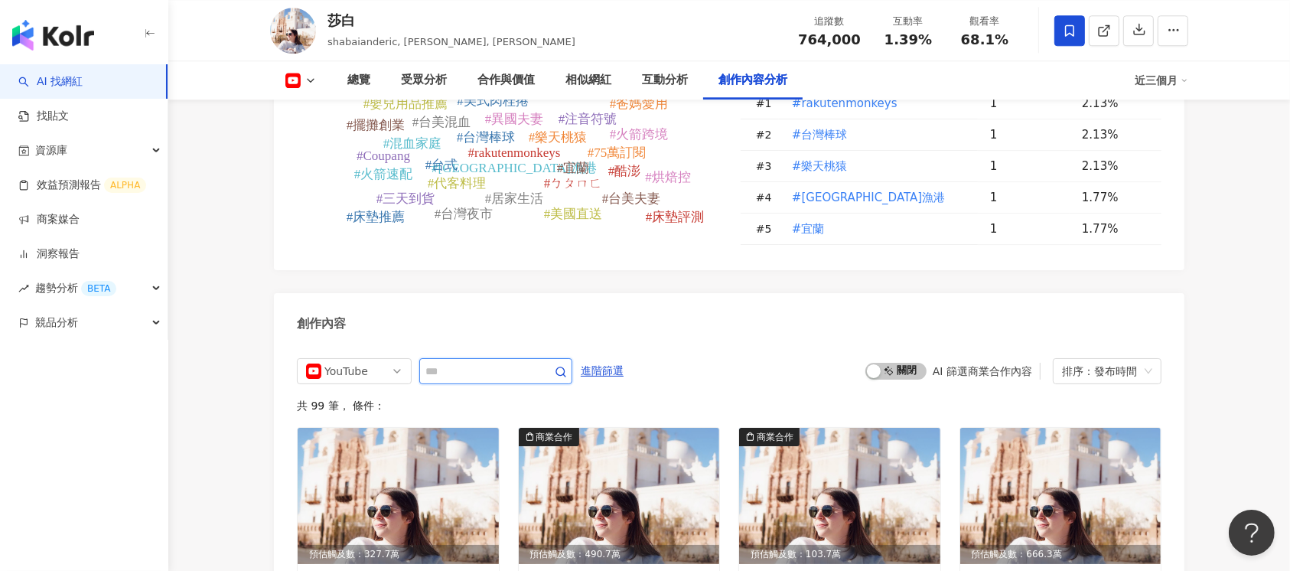
click at [499, 362] on input "text" at bounding box center [478, 371] width 107 height 18
type input "*"
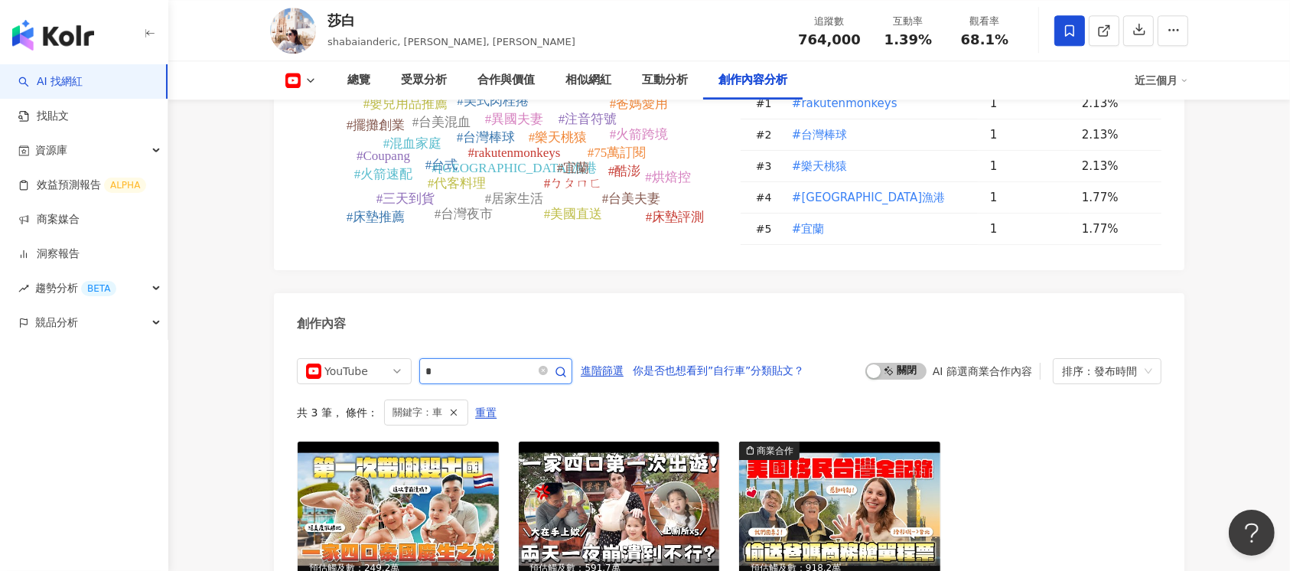
scroll to position [4237, 0]
